Goal: Transaction & Acquisition: Subscribe to service/newsletter

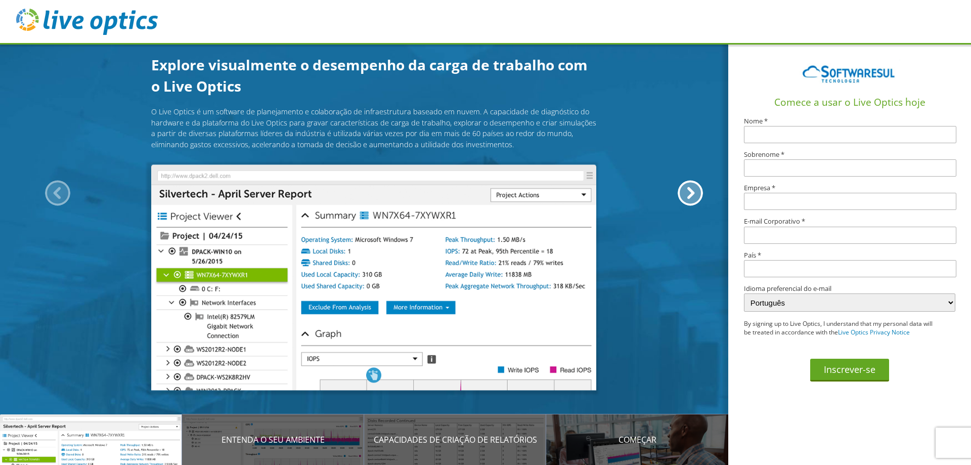
click at [797, 139] on input "text" at bounding box center [850, 134] width 212 height 17
type input "[PERSON_NAME]"
type input "MELLO"
type input "ADVALTECH DO [GEOGRAPHIC_DATA]"
click at [790, 240] on input "text" at bounding box center [850, 234] width 212 height 17
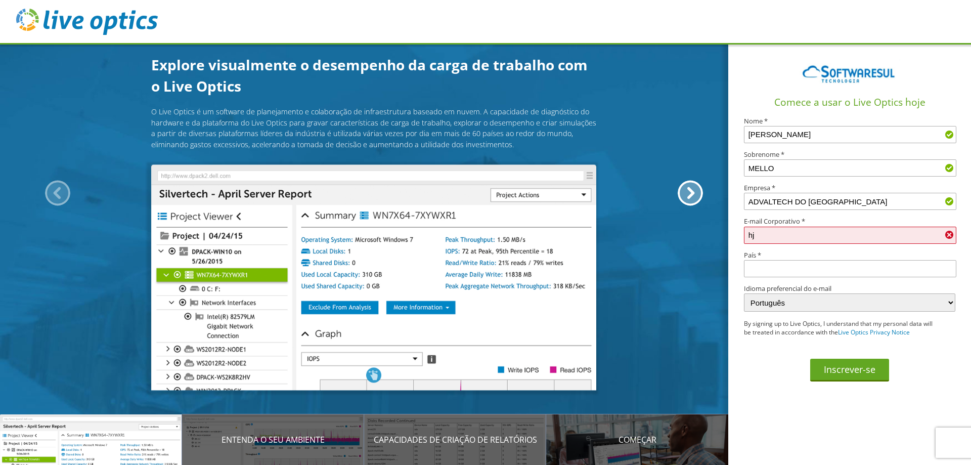
type input "h"
type input "[PERSON_NAME][EMAIL_ADDRESS][DOMAIN_NAME]"
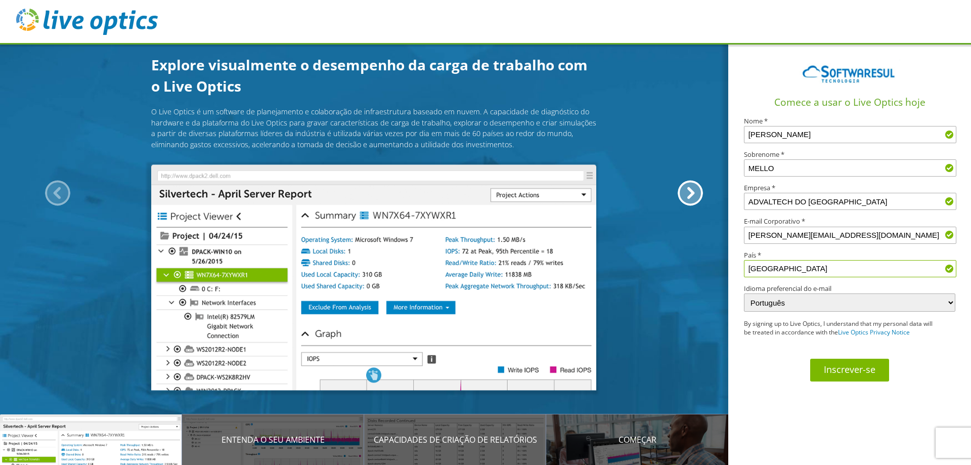
type input "[GEOGRAPHIC_DATA]"
click at [847, 371] on button "Inscrever-se" at bounding box center [849, 369] width 79 height 23
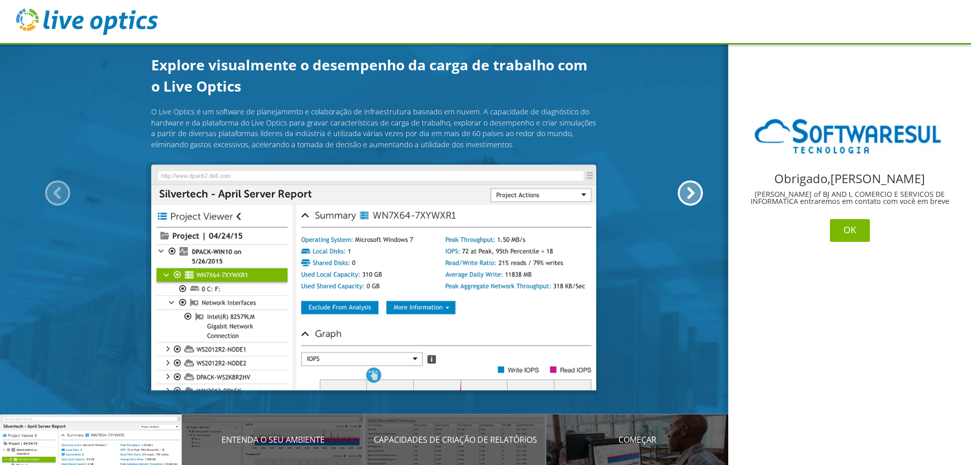
click at [853, 236] on button "OK" at bounding box center [850, 230] width 40 height 23
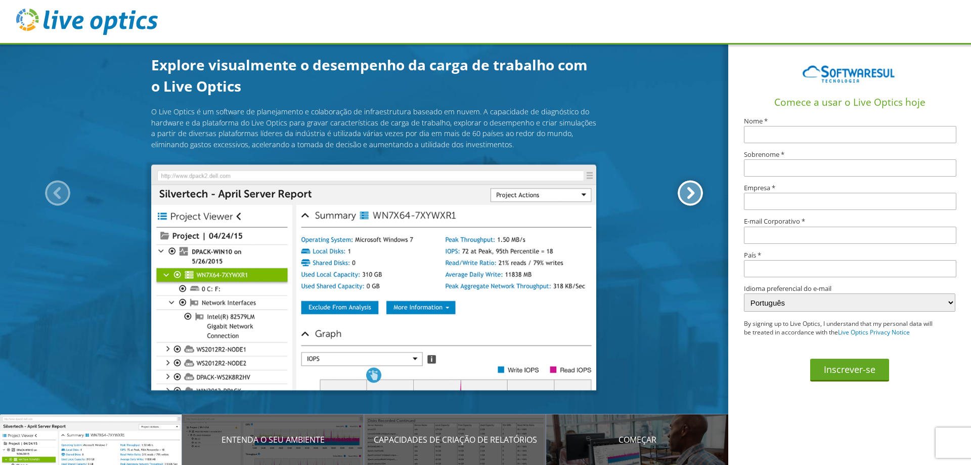
click at [692, 197] on div at bounding box center [689, 192] width 25 height 25
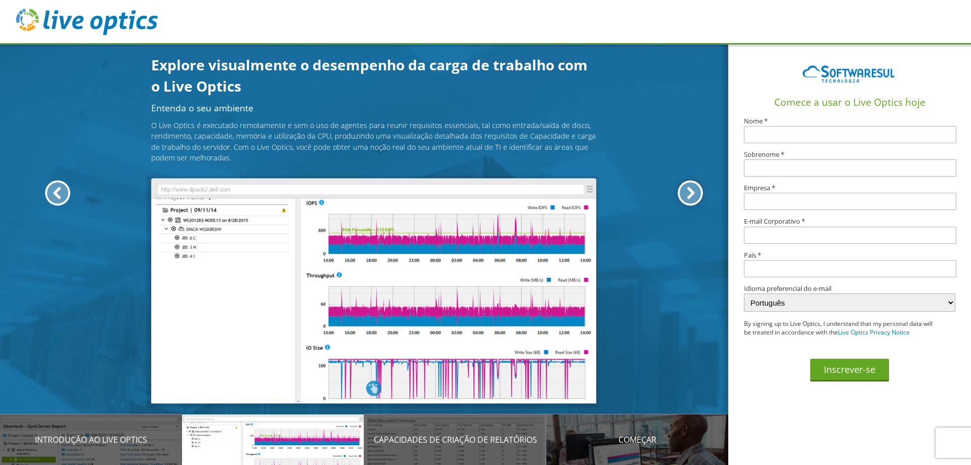
click at [692, 197] on div at bounding box center [689, 192] width 25 height 25
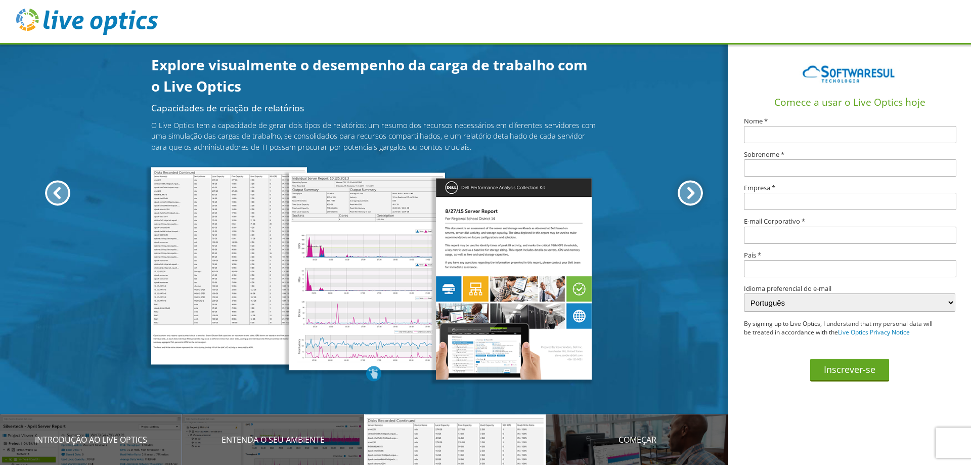
click at [692, 197] on div at bounding box center [689, 192] width 25 height 25
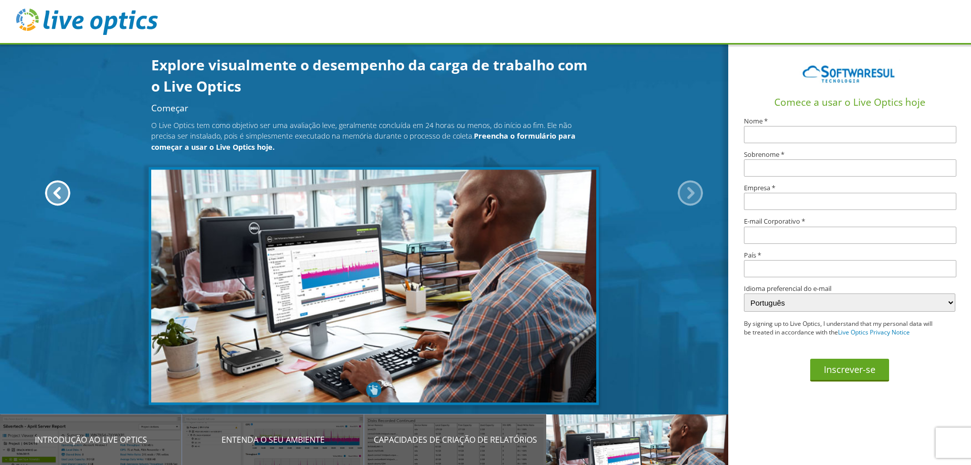
click at [692, 197] on div at bounding box center [689, 192] width 25 height 25
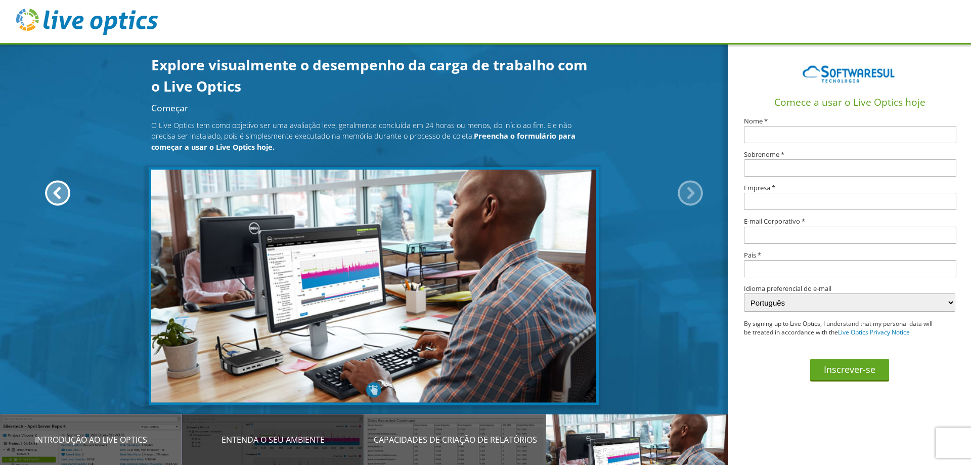
click at [264, 439] on p "Entenda o seu ambiente" at bounding box center [273, 439] width 182 height 12
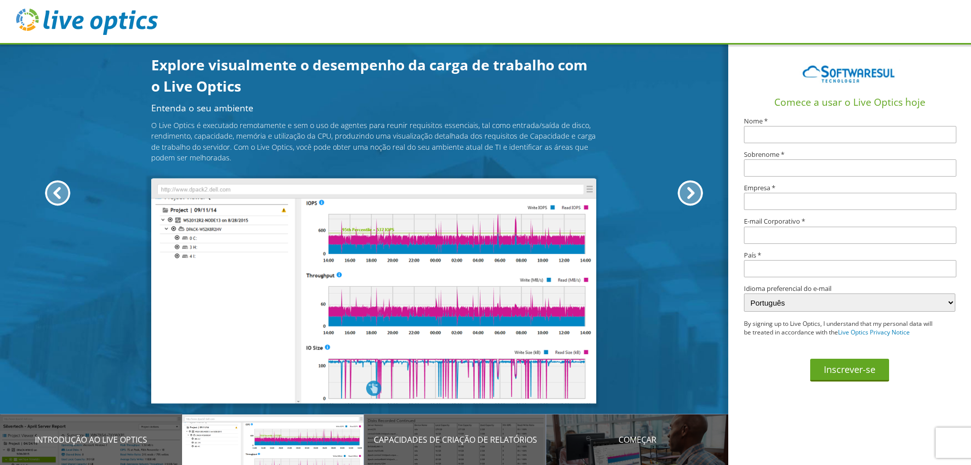
click at [124, 25] on img at bounding box center [87, 22] width 142 height 26
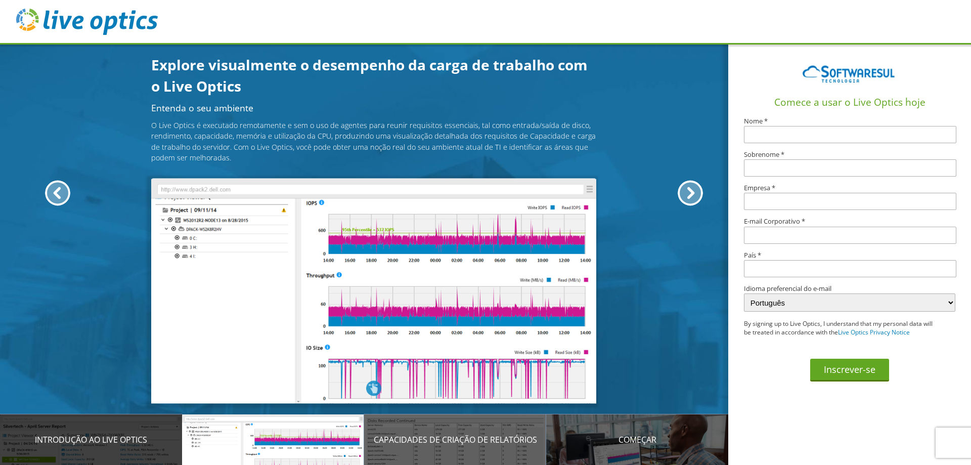
click at [103, 431] on div "Introdução ao Live Optics" at bounding box center [91, 439] width 182 height 51
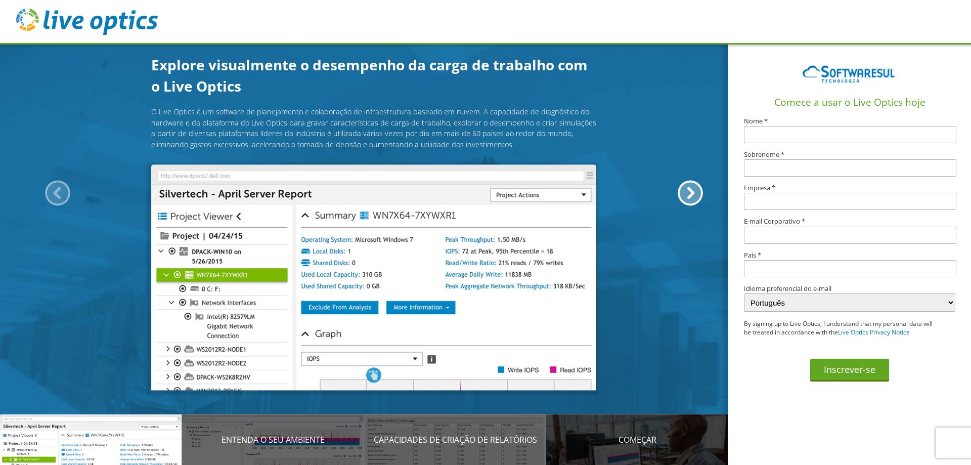
click at [627, 434] on div "Começar" at bounding box center [637, 439] width 182 height 51
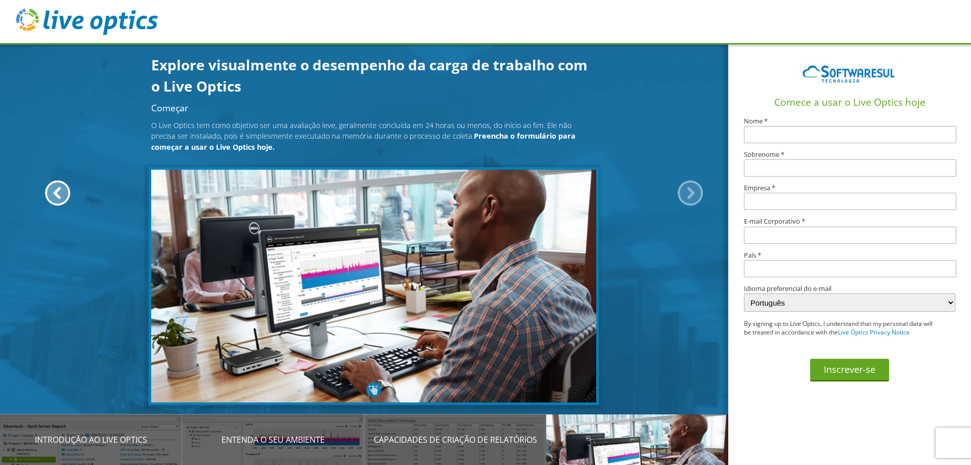
click at [531, 135] on b "Preencha o formulário para começar a usar o Live Optics hoje." at bounding box center [363, 141] width 424 height 21
click at [683, 191] on div at bounding box center [689, 192] width 25 height 25
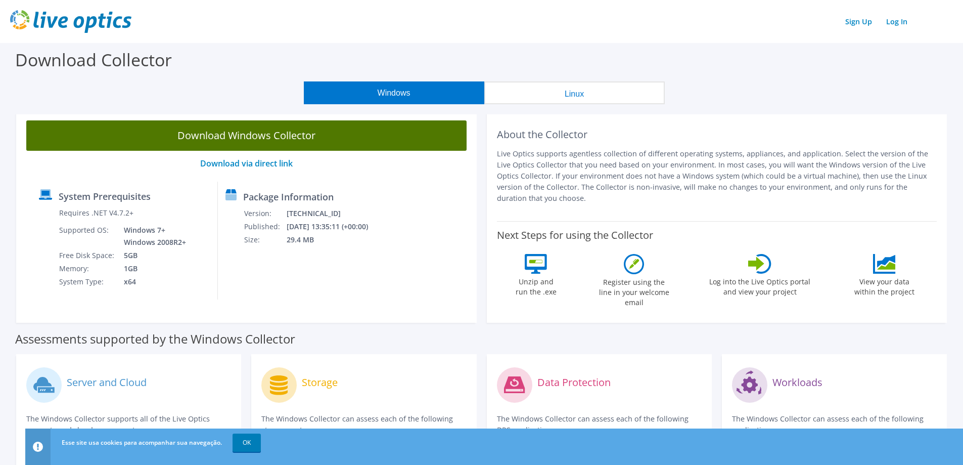
click at [240, 140] on link "Download Windows Collector" at bounding box center [246, 135] width 440 height 30
